Goal: Information Seeking & Learning: Learn about a topic

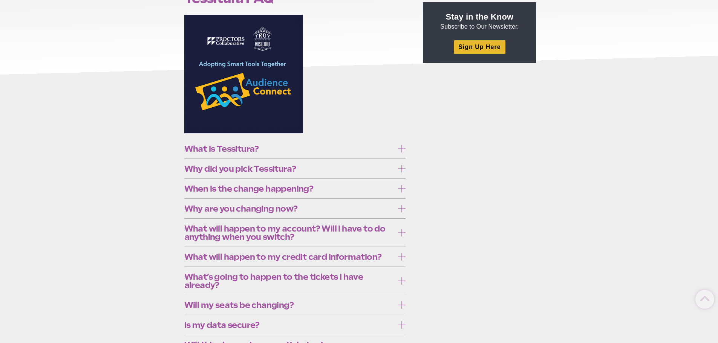
scroll to position [113, 0]
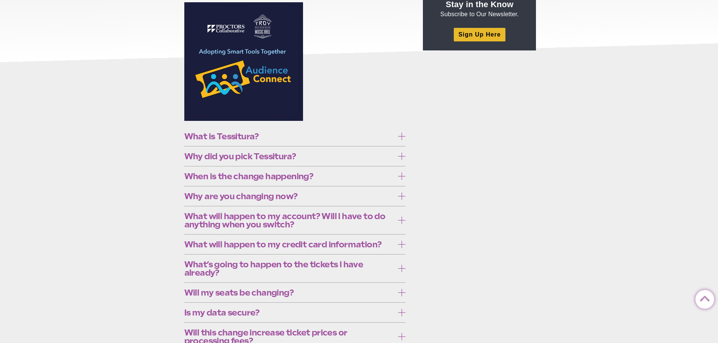
click at [325, 292] on span "Will my seats be changing?" at bounding box center [289, 293] width 210 height 8
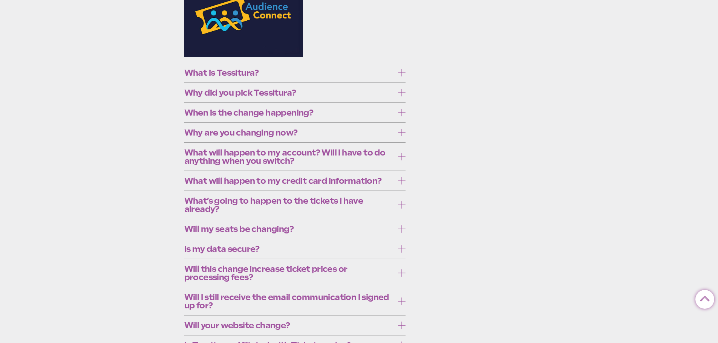
scroll to position [188, 0]
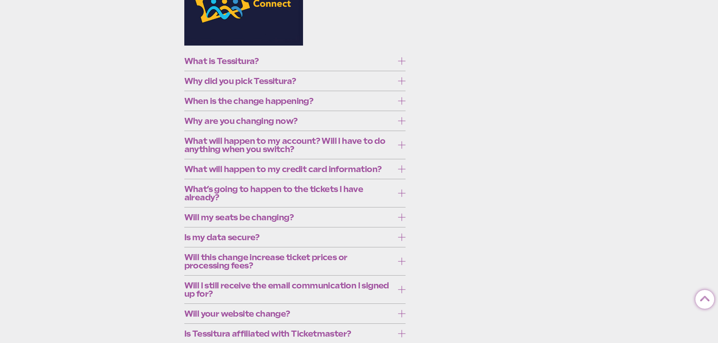
click at [347, 222] on label "Will my seats be changing?" at bounding box center [295, 218] width 222 height 14
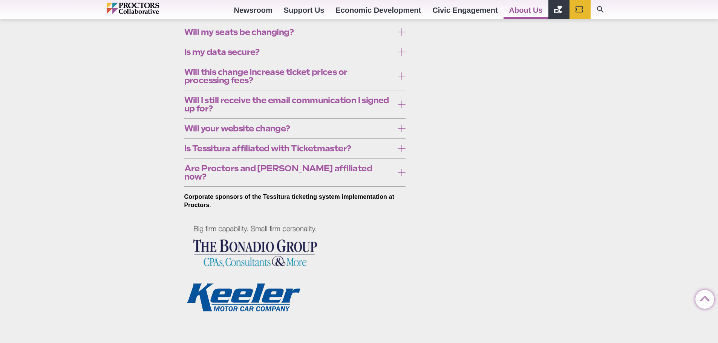
scroll to position [377, 0]
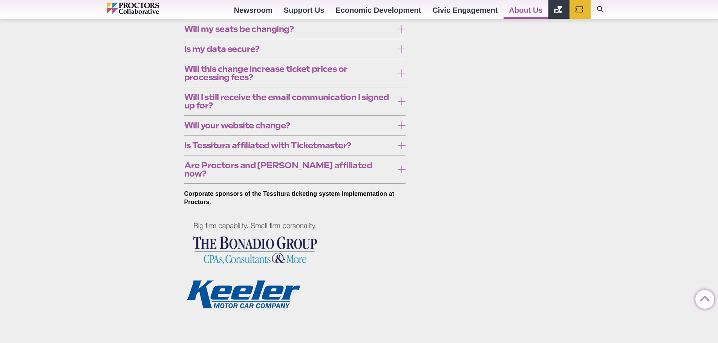
click at [372, 150] on label "Is Tessitura affiliated with Ticketmaster?" at bounding box center [295, 146] width 222 height 14
click at [375, 147] on span "Is Tessitura affiliated with Ticketmaster?" at bounding box center [289, 145] width 210 height 8
click at [367, 167] on span "Are Proctors and Troy affiliated now?" at bounding box center [289, 169] width 210 height 17
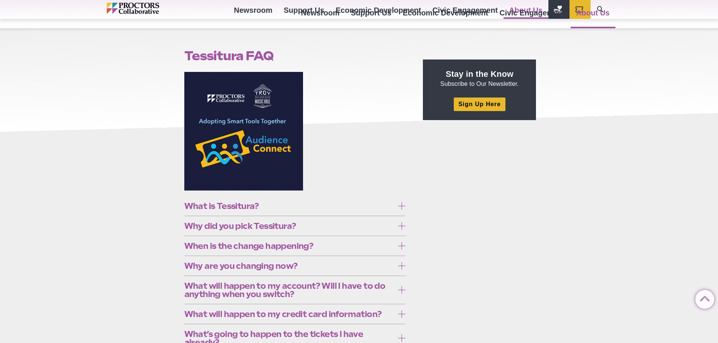
scroll to position [0, 0]
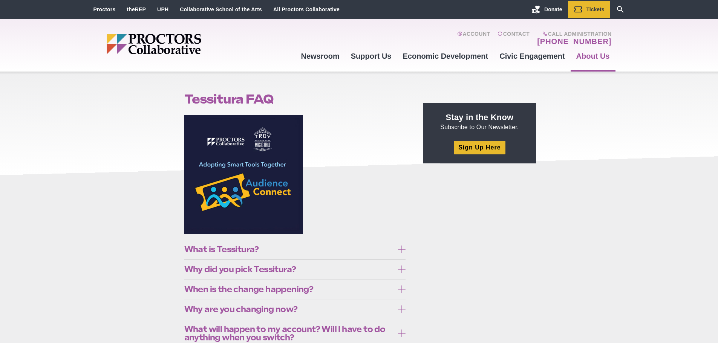
click at [168, 46] on img "Main site navigation and header" at bounding box center [183, 44] width 153 height 20
